Goal: Task Accomplishment & Management: Complete application form

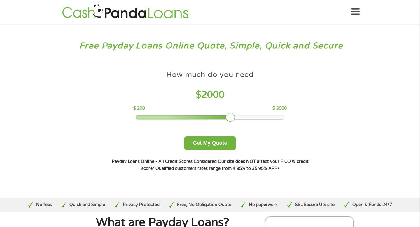
drag, startPoint x: 177, startPoint y: 115, endPoint x: 231, endPoint y: 113, distance: 54.3
click at [231, 113] on div at bounding box center [230, 117] width 9 height 9
drag, startPoint x: 231, startPoint y: 114, endPoint x: 256, endPoint y: 114, distance: 24.8
click at [256, 114] on div at bounding box center [256, 117] width 9 height 9
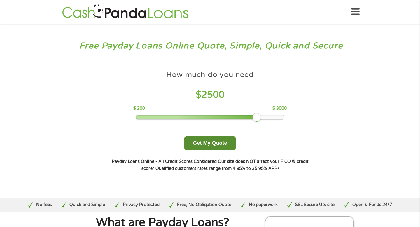
click at [221, 137] on button "Get My Quote" at bounding box center [209, 143] width 51 height 14
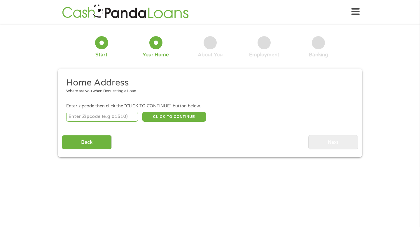
click at [113, 117] on input "number" at bounding box center [102, 117] width 72 height 10
type input "92335"
select select "[US_STATE]"
click at [171, 118] on button "CLICK TO CONTINUE" at bounding box center [174, 117] width 64 height 10
type input "92335"
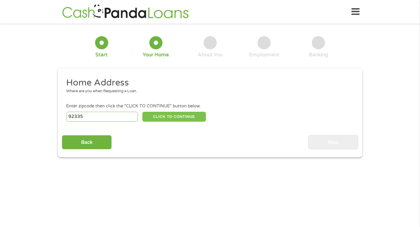
type input "Fontana"
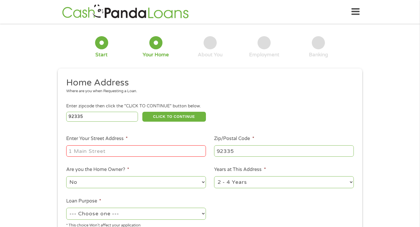
click at [142, 149] on input "Enter Your Street Address *" at bounding box center [136, 150] width 140 height 11
type input "[GEOGRAPHIC_DATA]"
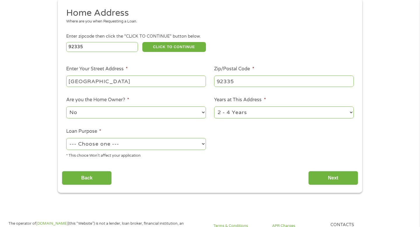
scroll to position [78, 0]
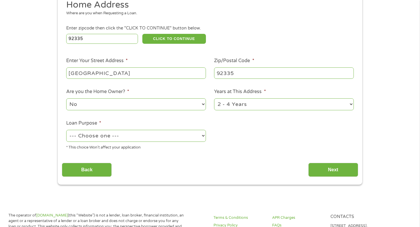
click at [249, 107] on select "1 Year or less 1 - 2 Years 2 - 4 Years Over 4 Years" at bounding box center [284, 104] width 140 height 12
select select "60months"
click at [214, 99] on select "1 Year or less 1 - 2 Years 2 - 4 Years Over 4 Years" at bounding box center [284, 104] width 140 height 12
click at [166, 137] on select "--- Choose one --- Pay Bills Debt Consolidation Home Improvement Major Purchase…" at bounding box center [136, 136] width 140 height 12
select select "paybills"
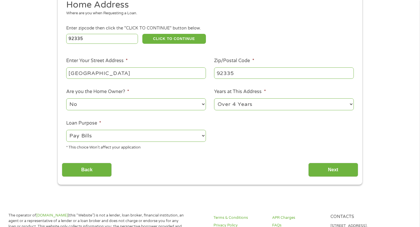
click at [66, 130] on select "--- Choose one --- Pay Bills Debt Consolidation Home Improvement Major Purchase…" at bounding box center [136, 136] width 140 height 12
click at [323, 165] on input "Next" at bounding box center [333, 170] width 50 height 14
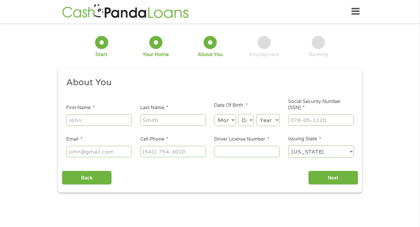
scroll to position [0, 0]
click at [115, 118] on input "First Name *" at bounding box center [99, 120] width 66 height 11
type input "[PERSON_NAME]"
type input "[EMAIL_ADDRESS][DOMAIN_NAME]"
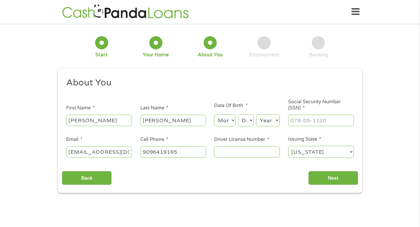
type input "[PHONE_NUMBER]"
click at [226, 119] on select "Month 1 2 3 4 5 6 7 8 9 10 11 12" at bounding box center [224, 120] width 21 height 12
select select "6"
click at [214, 115] on select "Month 1 2 3 4 5 6 7 8 9 10 11 12" at bounding box center [224, 120] width 21 height 12
click at [246, 123] on select "Day 1 2 3 4 5 6 7 8 9 10 11 12 13 14 15 16 17 18 19 20 21 22 23 24 25 26 27 28 …" at bounding box center [246, 120] width 16 height 12
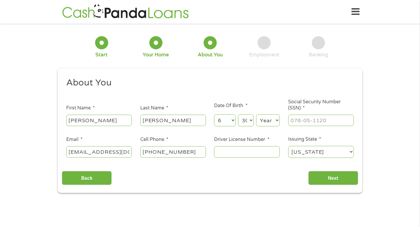
click at [238, 115] on select "Day 1 2 3 4 5 6 7 8 9 10 11 12 13 14 15 16 17 18 19 20 21 22 23 24 25 26 27 28 …" at bounding box center [246, 120] width 16 height 12
click at [245, 122] on select "Day 1 2 3 4 5 6 7 8 9 10 11 12 13 14 15 16 17 18 19 20 21 22 23 24 25 26 27 28 …" at bounding box center [246, 120] width 16 height 12
select select "29"
click at [238, 115] on select "Day 1 2 3 4 5 6 7 8 9 10 11 12 13 14 15 16 17 18 19 20 21 22 23 24 25 26 27 28 …" at bounding box center [246, 120] width 16 height 12
click at [267, 123] on select "Year [DATE] 2006 2005 2004 2003 2002 2001 2000 1999 1998 1997 1996 1995 1994 19…" at bounding box center [268, 120] width 24 height 12
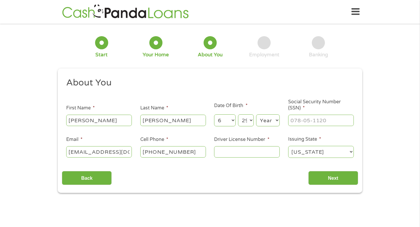
select select "1999"
click at [256, 115] on select "Year [DATE] 2006 2005 2004 2003 2002 2001 2000 1999 1998 1997 1996 1995 1994 19…" at bounding box center [268, 120] width 24 height 12
click at [316, 118] on input "___-__-____" at bounding box center [321, 120] width 66 height 11
type input "602-17-8316"
click at [246, 154] on input "Driver License Number *" at bounding box center [247, 151] width 66 height 11
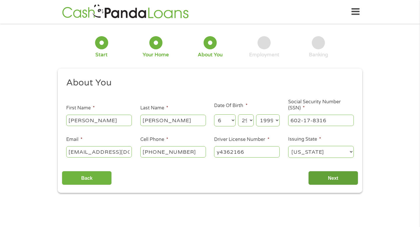
type input "y4362166"
click at [325, 178] on input "Next" at bounding box center [333, 178] width 50 height 14
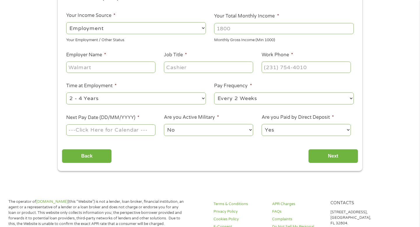
scroll to position [89, 0]
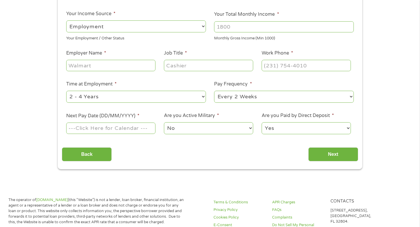
click at [249, 31] on input "Your Total Monthly Income *" at bounding box center [284, 26] width 140 height 11
type input "1800"
click at [143, 67] on input "Employer Name *" at bounding box center [110, 65] width 89 height 11
type input "BEST"
drag, startPoint x: 237, startPoint y: 30, endPoint x: 208, endPoint y: 25, distance: 29.6
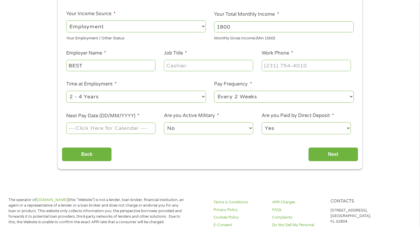
click at [208, 25] on ul "Your Employment Your Income Source * --- Choose one --- Employment [DEMOGRAPHIC…" at bounding box center [210, 63] width 296 height 151
type input "4000"
click at [129, 65] on input "BEST" at bounding box center [110, 65] width 89 height 11
type input "BEST [MEDICAL_DATA] Services"
click at [176, 64] on input "Job Title *" at bounding box center [208, 65] width 89 height 11
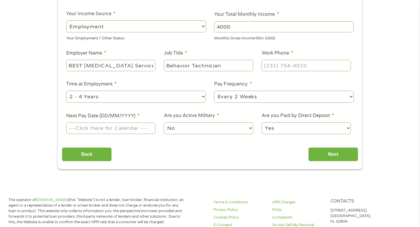
type input "Behavior Technician"
click at [270, 63] on input "(___) ___-____" at bounding box center [306, 65] width 89 height 11
type input "[PHONE_NUMBER]"
click at [156, 95] on select "--- Choose one --- 1 Year or less 1 - 2 Years 2 - 4 Years Over 4 Years" at bounding box center [136, 97] width 140 height 12
select select "12months"
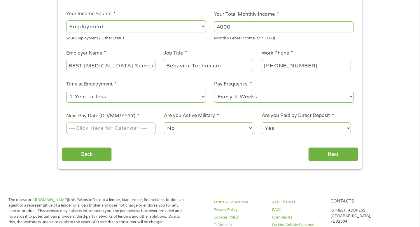
click at [66, 91] on select "--- Choose one --- 1 Year or less 1 - 2 Years 2 - 4 Years Over 4 Years" at bounding box center [136, 97] width 140 height 12
click at [238, 97] on select "--- Choose one --- Every 2 Weeks Every Week Monthly Semi-Monthly" at bounding box center [284, 97] width 140 height 12
click at [214, 91] on select "--- Choose one --- Every 2 Weeks Every Week Monthly Semi-Monthly" at bounding box center [284, 97] width 140 height 12
click at [241, 96] on select "--- Choose one --- Every 2 Weeks Every Week Monthly Semi-Monthly" at bounding box center [284, 97] width 140 height 12
select select "biweekly"
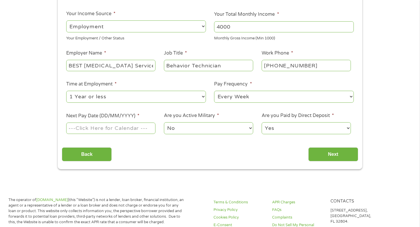
click at [214, 91] on select "--- Choose one --- Every 2 Weeks Every Week Monthly Semi-Monthly" at bounding box center [284, 97] width 140 height 12
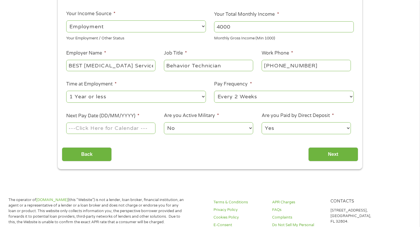
click at [113, 130] on input "Next Pay Date (DD/MM/YYYY) *" at bounding box center [110, 128] width 89 height 11
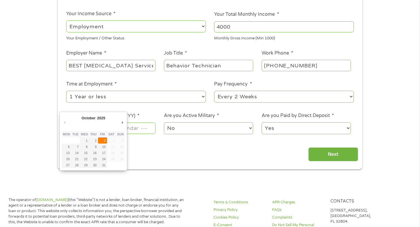
type input "[DATE]"
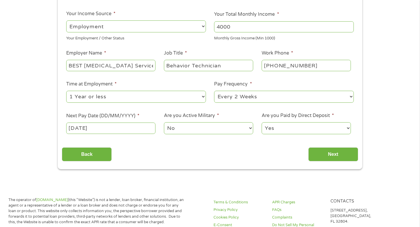
click at [189, 129] on select "No Yes" at bounding box center [208, 128] width 89 height 12
click at [341, 154] on input "Next" at bounding box center [333, 154] width 50 height 14
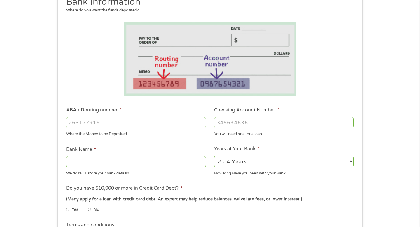
scroll to position [95, 0]
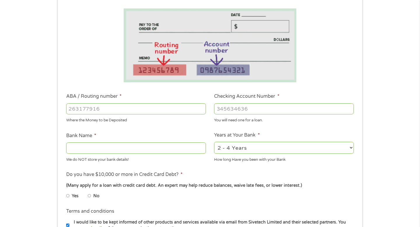
click at [162, 113] on input "ABA / Routing number *" at bounding box center [136, 108] width 140 height 11
type input "322271627"
type input "[PERSON_NAME] [PERSON_NAME] BANK NA"
type input "322271627"
click at [263, 105] on input "Checking Account Number *" at bounding box center [284, 108] width 140 height 11
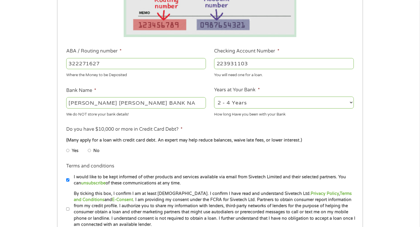
scroll to position [142, 0]
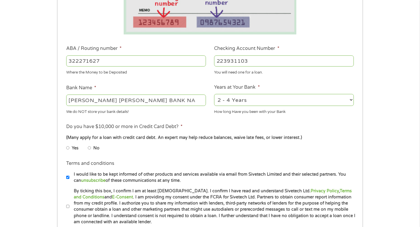
type input "223931103"
click at [238, 100] on select "2 - 4 Years 6 - 12 Months 1 - 2 Years Over 4 Years" at bounding box center [284, 100] width 140 height 12
select select "60months"
click at [214, 94] on select "2 - 4 Years 6 - 12 Months 1 - 2 Years Over 4 Years" at bounding box center [284, 100] width 140 height 12
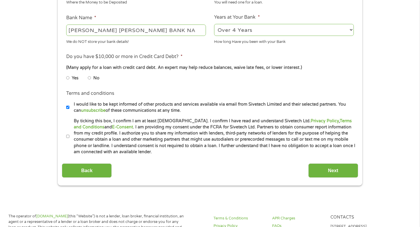
scroll to position [215, 0]
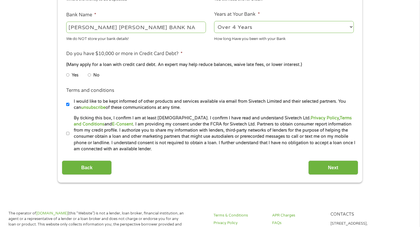
click at [69, 74] on li "Yes" at bounding box center [77, 74] width 22 height 11
click at [69, 74] on input "Yes" at bounding box center [68, 74] width 4 height 9
radio input "true"
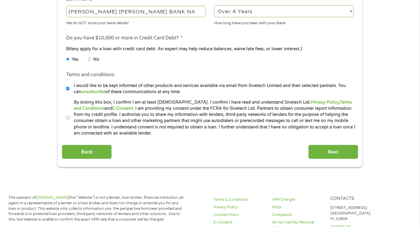
scroll to position [238, 0]
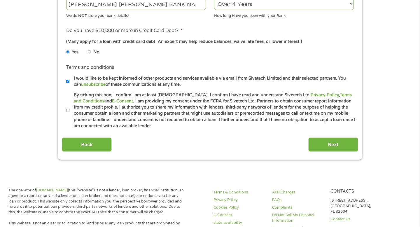
click at [68, 110] on input "By ticking this box, I confirm I am at least [DEMOGRAPHIC_DATA]. I confirm I ha…" at bounding box center [68, 110] width 4 height 9
checkbox input "true"
click at [342, 145] on input "Next" at bounding box center [333, 144] width 50 height 14
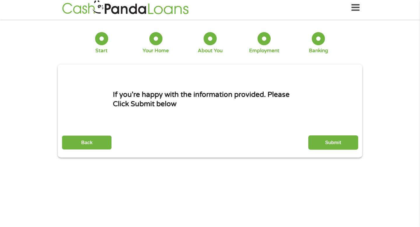
scroll to position [0, 0]
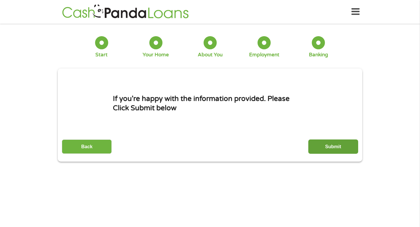
click at [319, 146] on input "Submit" at bounding box center [333, 146] width 50 height 14
